Goal: Book appointment/travel/reservation

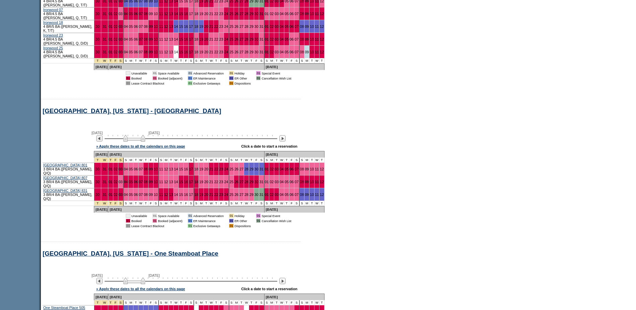
scroll to position [302, 0]
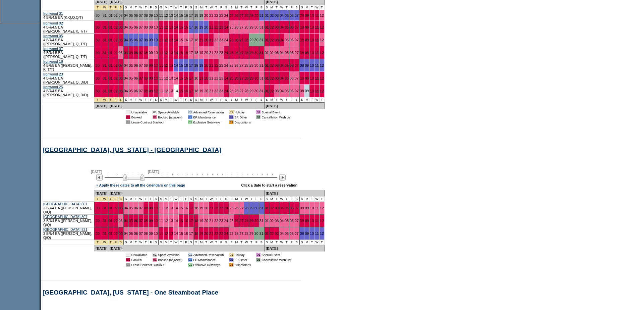
click at [145, 175] on img at bounding box center [134, 177] width 22 height 7
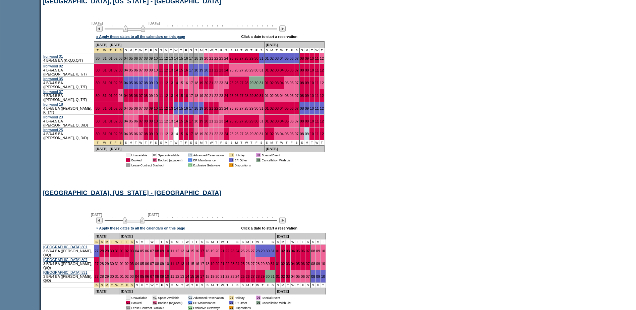
scroll to position [235, 0]
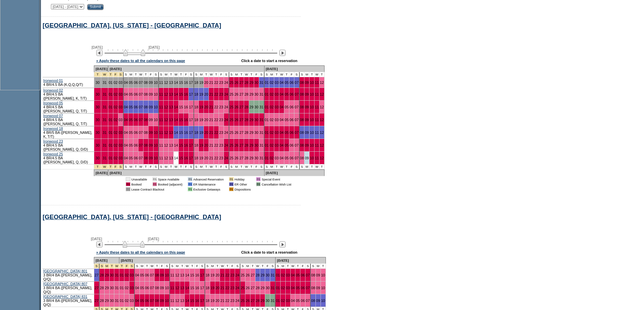
click at [133, 56] on img at bounding box center [134, 52] width 22 height 7
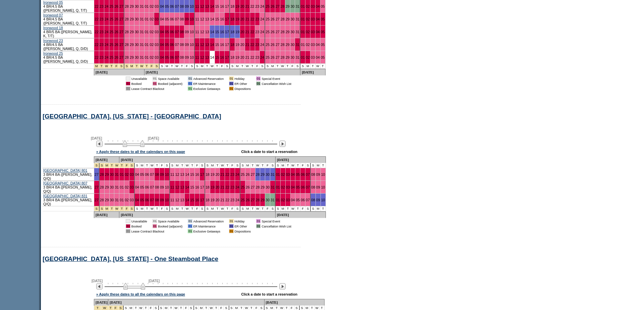
scroll to position [101, 0]
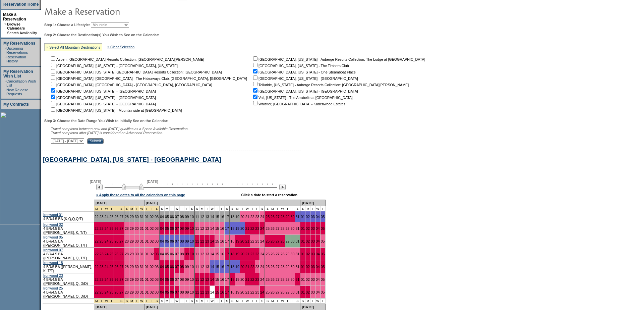
click at [126, 26] on select "Beach Leisure Metropolitan Mountain OIAL for Adventure OIAL for Couples OIAL fo…" at bounding box center [110, 24] width 38 height 5
select select "Beach"
click at [102, 23] on select "Beach Leisure Metropolitan Mountain OIAL for Adventure OIAL for Couples OIAL fo…" at bounding box center [110, 24] width 38 height 5
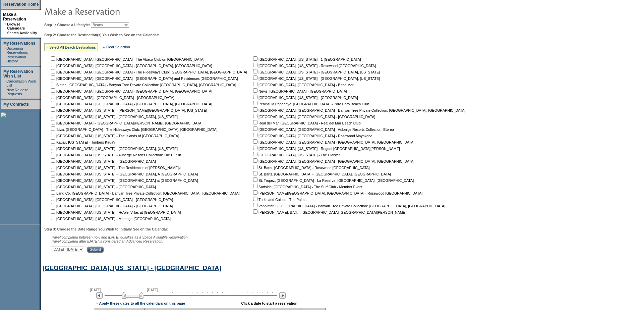
click at [253, 136] on input "checkbox" at bounding box center [255, 135] width 4 height 4
checkbox input "true"
click at [104, 250] on input "Submit" at bounding box center [95, 249] width 16 height 6
